Goal: Information Seeking & Learning: Learn about a topic

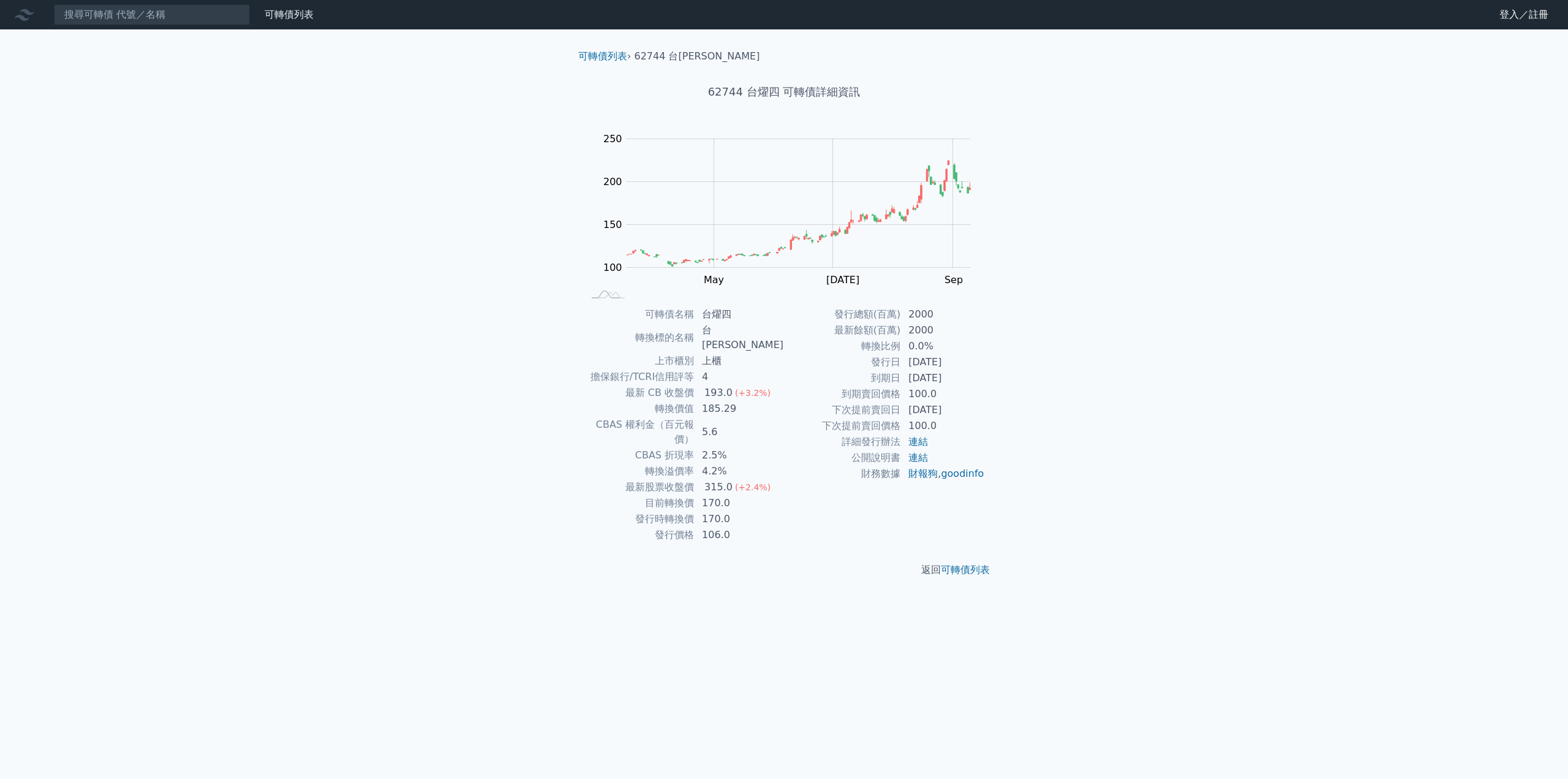
click at [940, 640] on div "可轉債列表 財務數據 可轉債列表 財務數據 登入／註冊 登入／註冊 可轉債列表 › 62744 台燿四 62744 台燿四 可轉債詳細資訊 Zoom Out …" at bounding box center [784, 389] width 1568 height 779
click at [960, 564] on link "可轉債列表" at bounding box center [965, 570] width 49 height 12
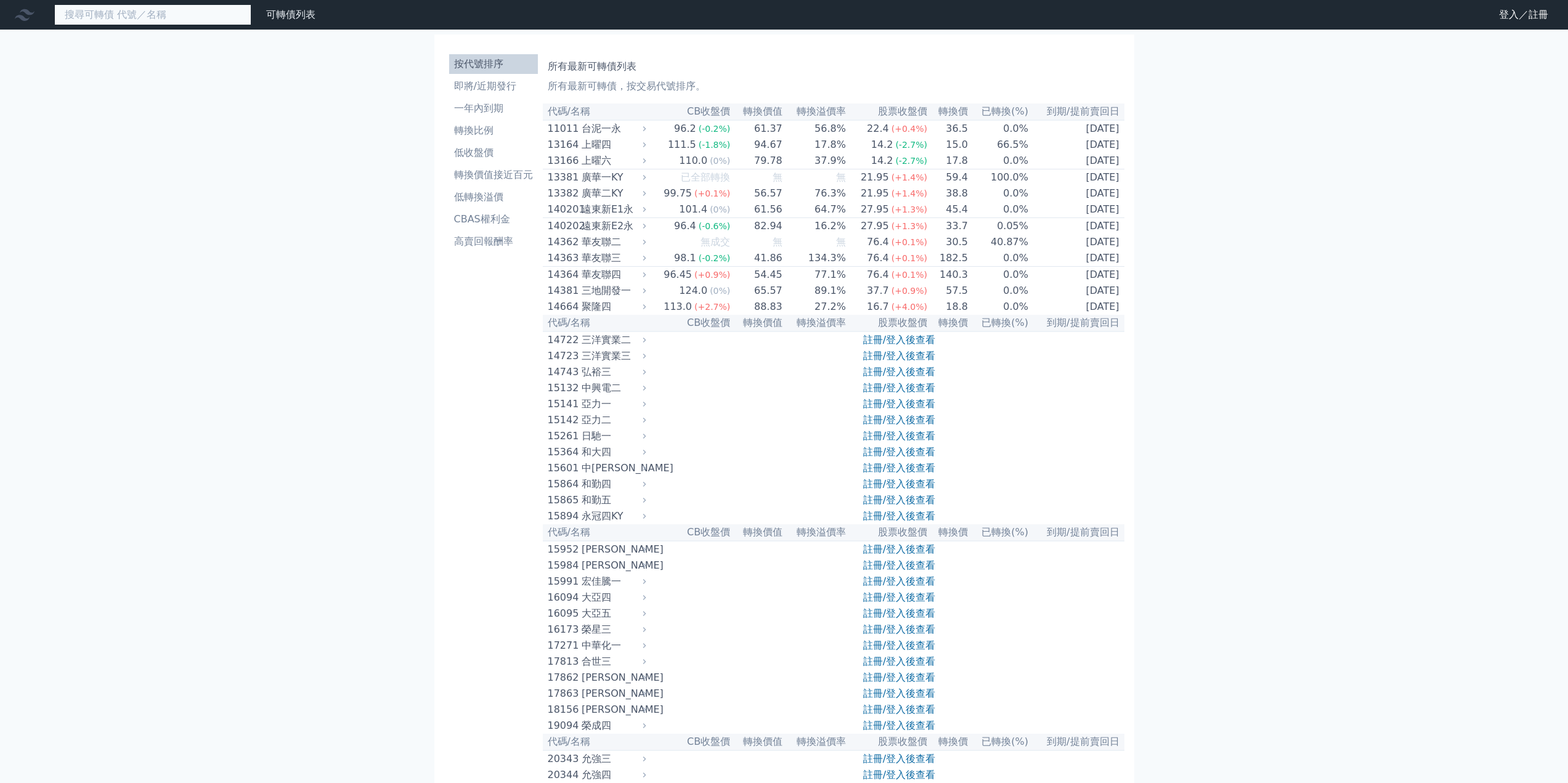
click at [141, 23] on input at bounding box center [153, 14] width 197 height 21
click at [0, 0] on link "財務數據" at bounding box center [0, 0] width 0 height 0
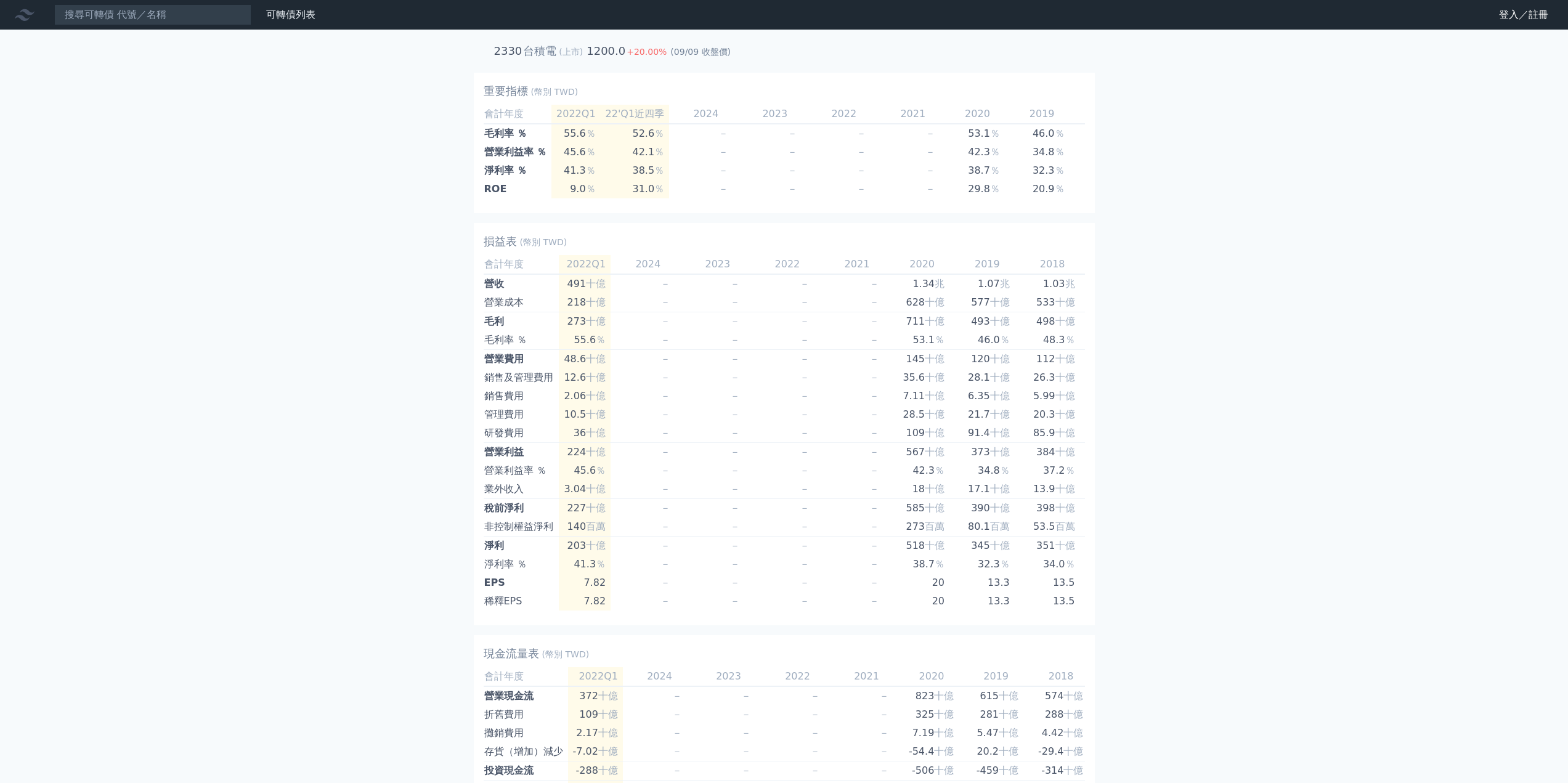
click at [25, 16] on icon at bounding box center [25, 15] width 20 height 20
click at [284, 17] on link "可轉債列表" at bounding box center [290, 15] width 49 height 12
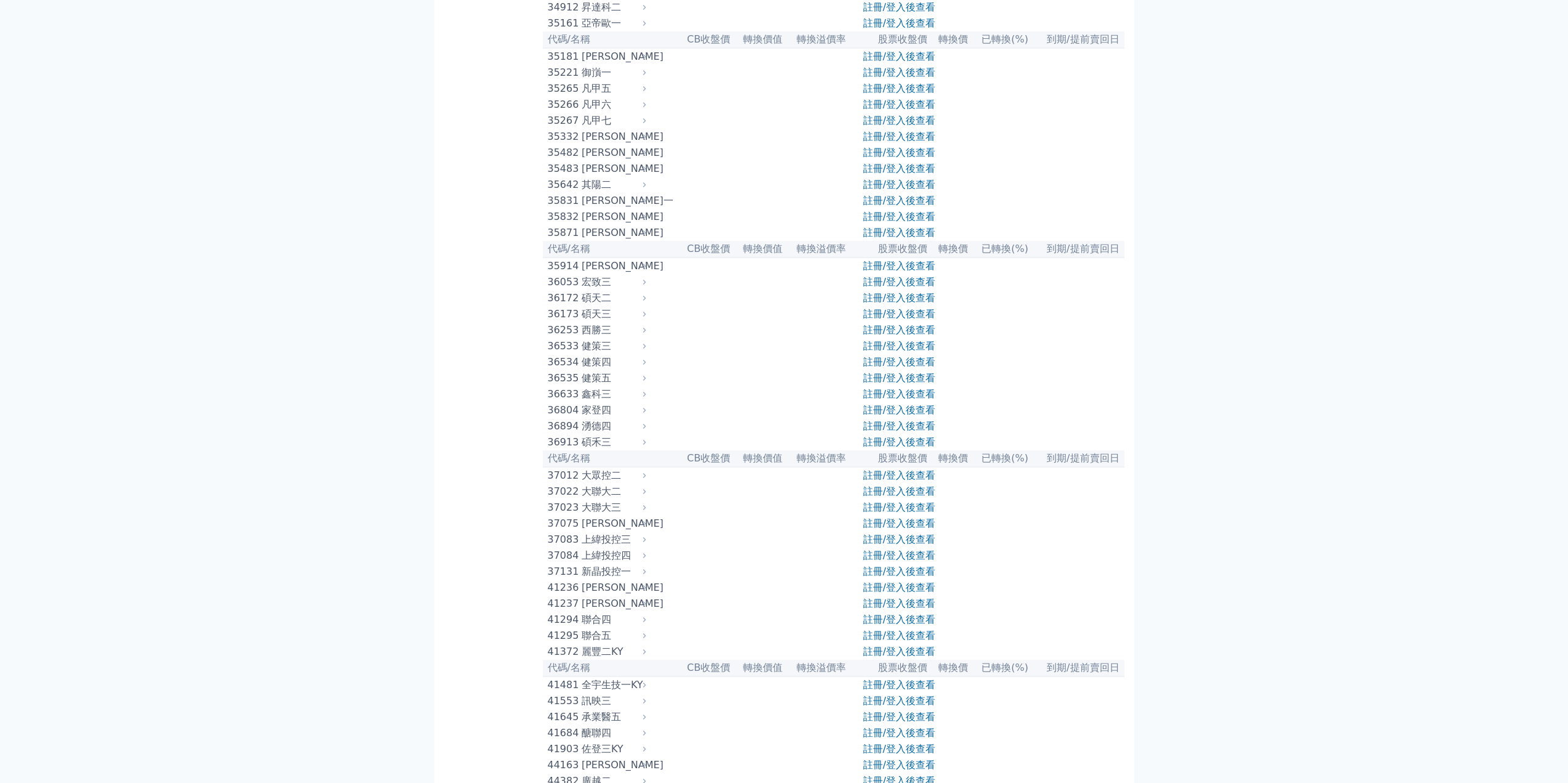
drag, startPoint x: 1505, startPoint y: 543, endPoint x: 1491, endPoint y: 199, distance: 344.3
